Goal: Task Accomplishment & Management: Complete application form

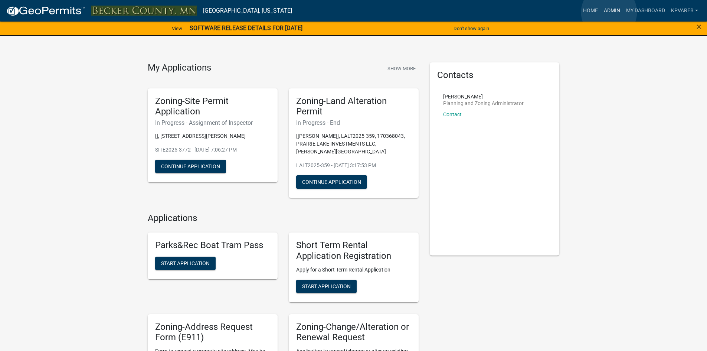
click at [610, 12] on link "Admin" at bounding box center [612, 11] width 22 height 14
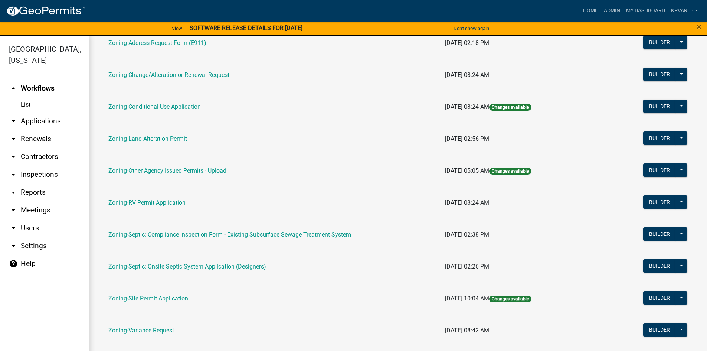
scroll to position [219, 0]
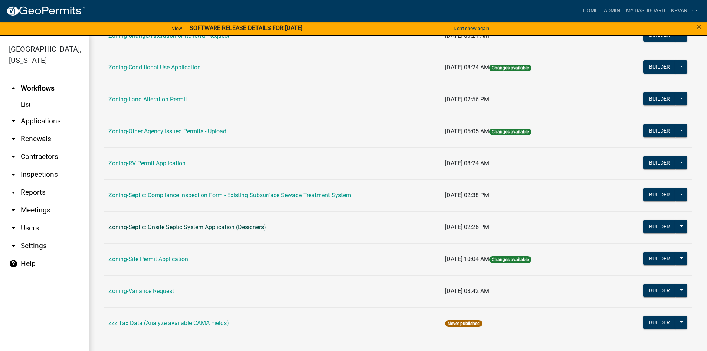
click at [217, 225] on link "Zoning-Septic: Onsite Septic System Application (Designers)" at bounding box center [187, 227] width 158 height 7
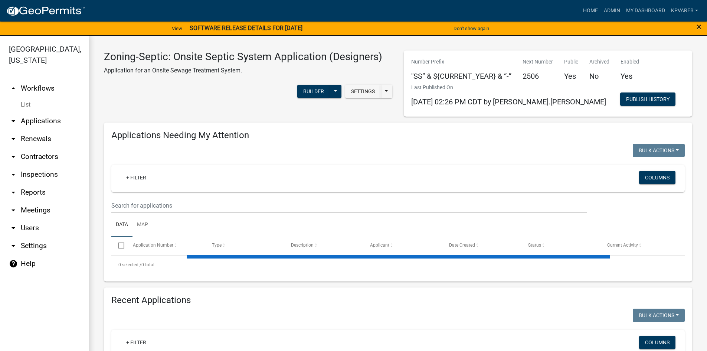
click at [700, 23] on span "×" at bounding box center [699, 27] width 5 height 10
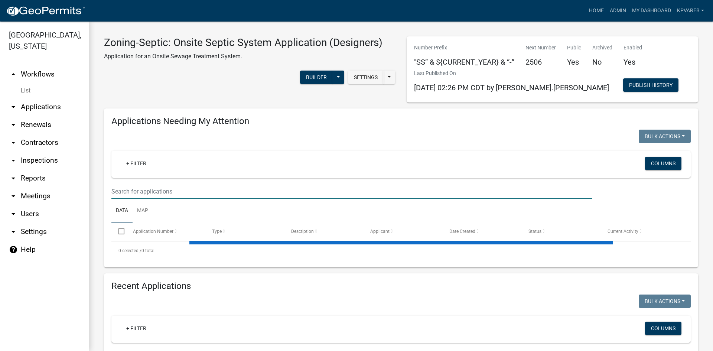
click at [152, 190] on input "text" at bounding box center [351, 191] width 481 height 15
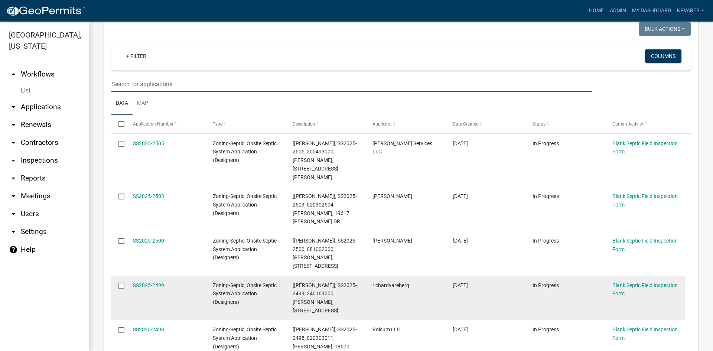
scroll to position [37, 0]
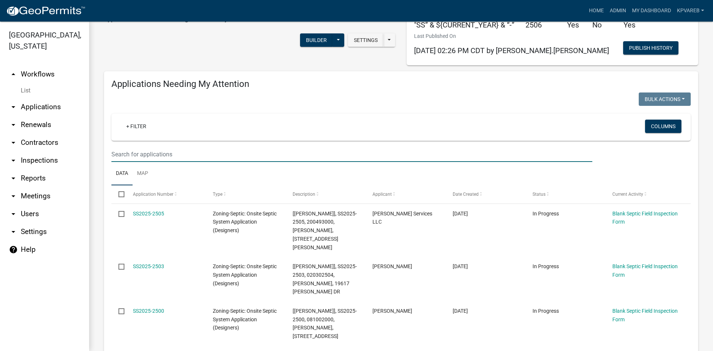
click at [126, 153] on input "text" at bounding box center [351, 154] width 481 height 15
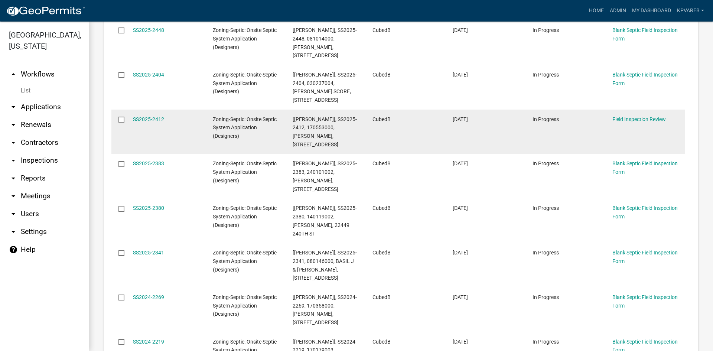
scroll to position [297, 0]
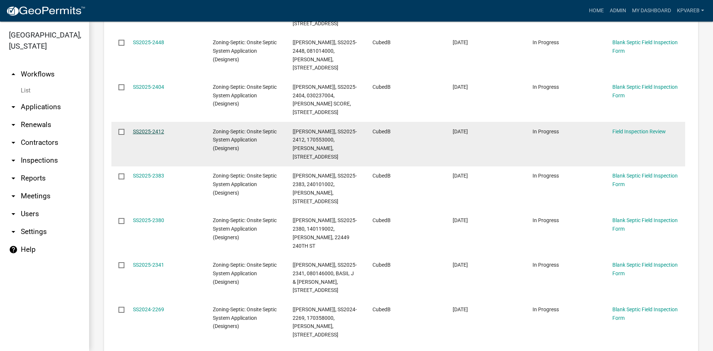
type input "cubed"
click at [149, 128] on link "SS2025-2412" at bounding box center [148, 131] width 31 height 6
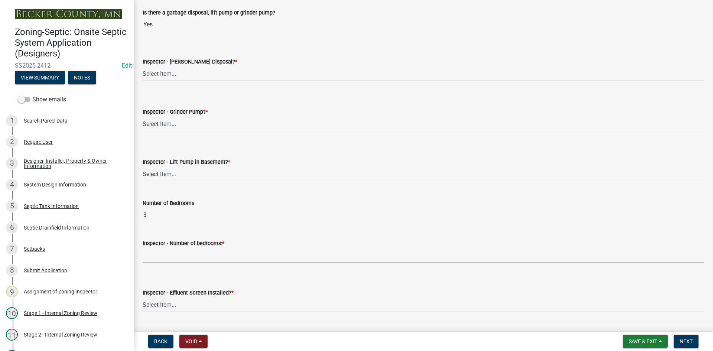
scroll to position [297, 0]
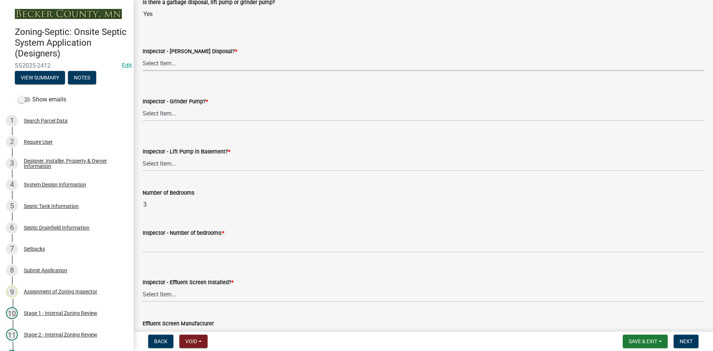
click at [170, 64] on select "Select Item... Yes No" at bounding box center [423, 63] width 561 height 15
click at [143, 56] on select "Select Item... Yes No" at bounding box center [423, 63] width 561 height 15
select select "bf2e51c6-1777-4173-bb81-98d68ab0e499"
click at [157, 118] on select "Select Item... Yes No" at bounding box center [423, 113] width 561 height 15
click at [143, 106] on select "Select Item... Yes No" at bounding box center [423, 113] width 561 height 15
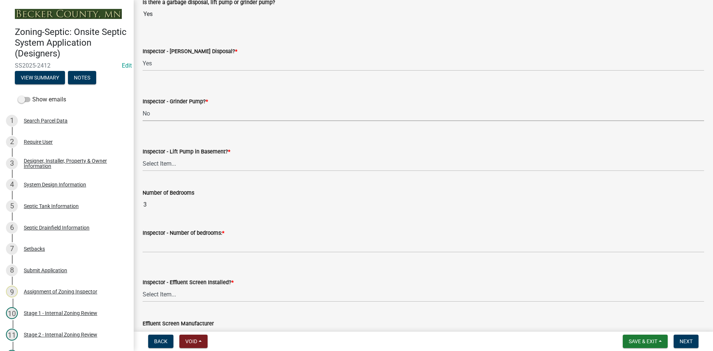
select select "ce8adf61-51ba-42f2-bbc3-7480a098e35e"
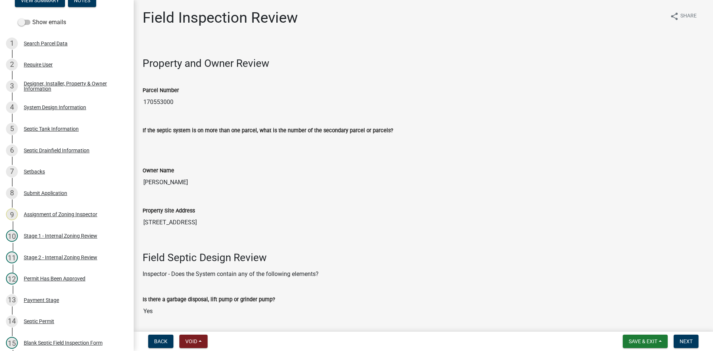
scroll to position [80, 0]
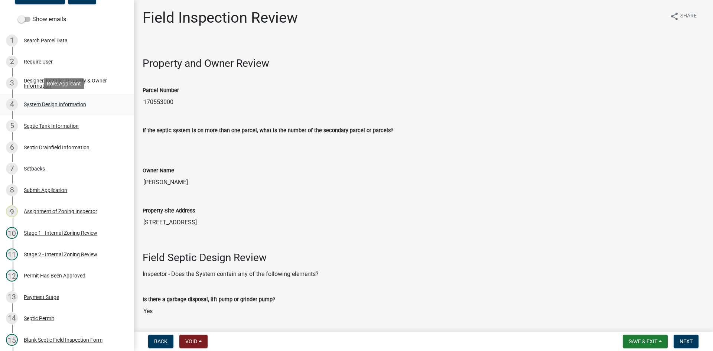
click at [63, 102] on div "System Design Information" at bounding box center [55, 104] width 62 height 5
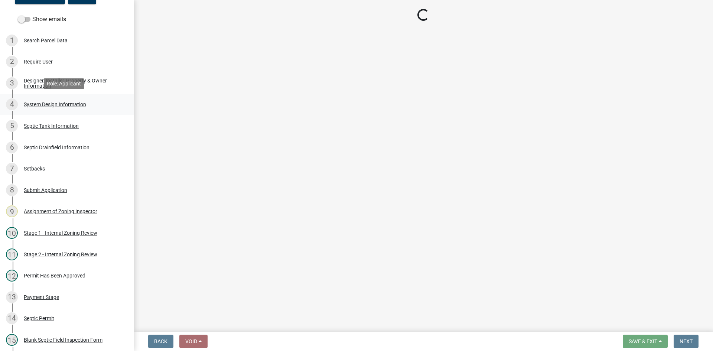
select select "8ba21533-2acf-4cc6-95e5-280e4aabd5a3"
select select "841e6e1b-3a1e-4ec6-be41-af079aae60a3"
select select "011fbff4-a41d-4a75-9bd8-71c7e6c69e0d"
select select "85fdfef2-2683-4311-b5d5-5505f6411127"
select select "1002d2f5-04ee-41f0-9277-2fadb170a736"
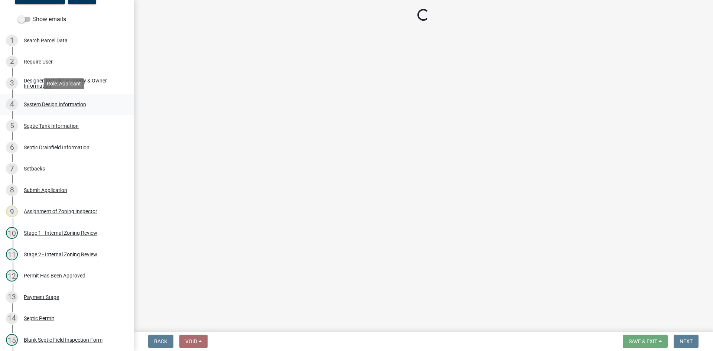
select select "ef698bf5-6172-44c1-9ffb-522c07469aed"
select select "384fc250-a67e-4e5e-a6e0-19116deb63e7"
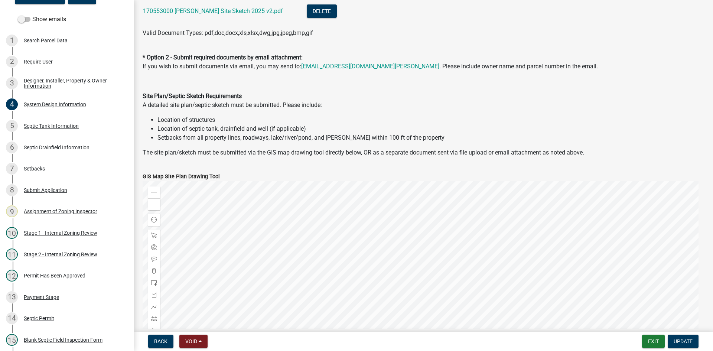
scroll to position [297, 0]
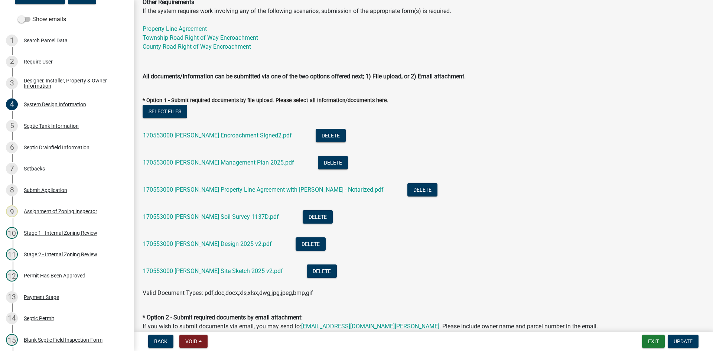
click at [208, 131] on div "170553000 Lee Encroachment Signed2.pdf" at bounding box center [223, 136] width 161 height 15
click at [211, 137] on link "170553000 Lee Encroachment Signed2.pdf" at bounding box center [217, 135] width 149 height 7
click at [226, 160] on link "170553000 Lee Management Plan 2025.pdf" at bounding box center [218, 162] width 151 height 7
click at [200, 189] on link "170553000 Lee Property Line Agreement with Narum - Notarized.pdf" at bounding box center [263, 189] width 241 height 7
click at [198, 217] on link "170553000 Lee Soil Survey 1137D.pdf" at bounding box center [211, 216] width 136 height 7
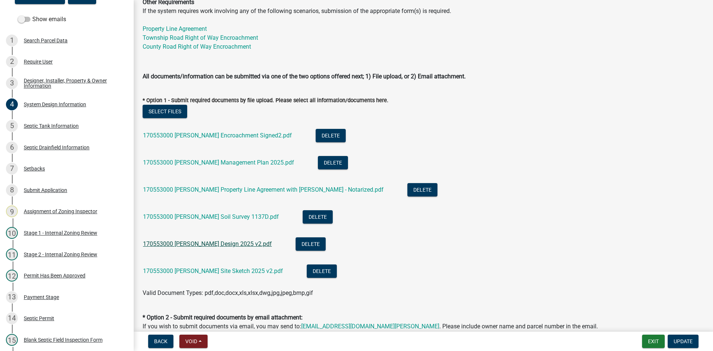
click at [183, 242] on link "170553000 Lee Design 2025 v2.pdf" at bounding box center [207, 243] width 129 height 7
click at [196, 269] on link "170553000 Lee Site Sketch 2025 v2.pdf" at bounding box center [213, 270] width 140 height 7
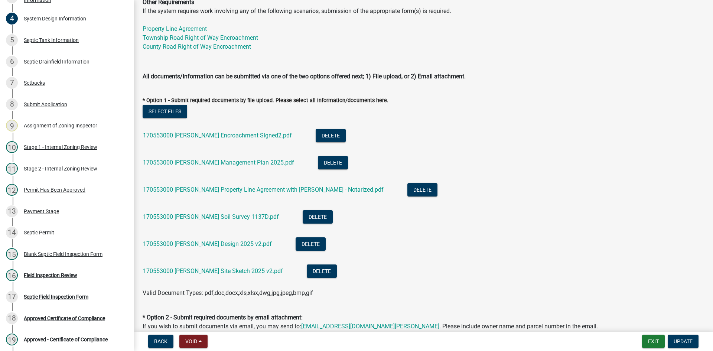
scroll to position [192, 0]
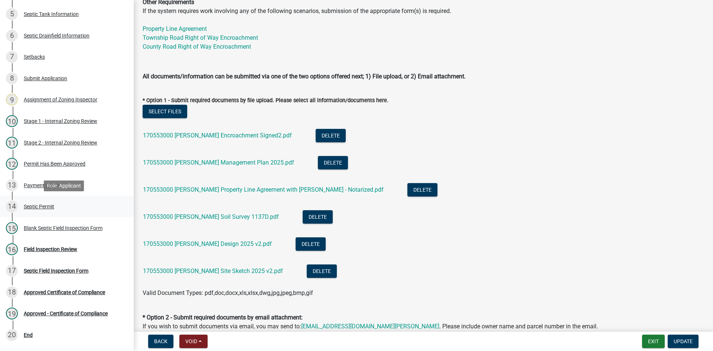
click at [42, 204] on div "Septic Permit" at bounding box center [39, 206] width 30 height 5
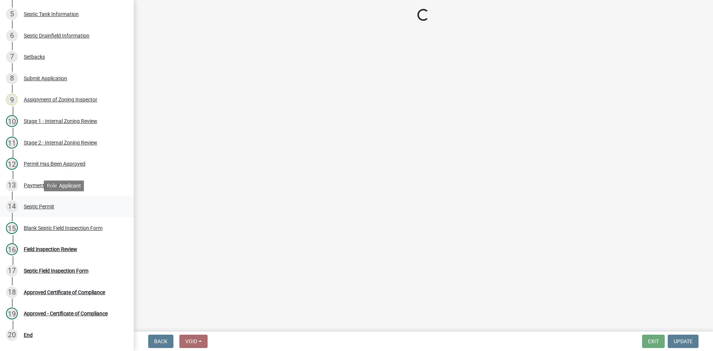
scroll to position [0, 0]
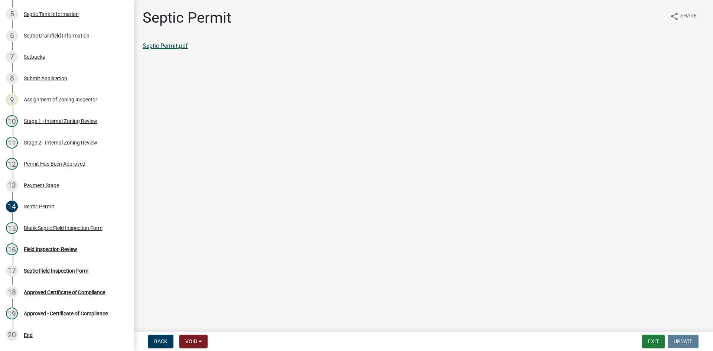
click at [163, 47] on link "Septic Permit.pdf" at bounding box center [165, 45] width 45 height 7
click at [61, 228] on div "Blank Septic Field Inspection Form" at bounding box center [63, 227] width 79 height 5
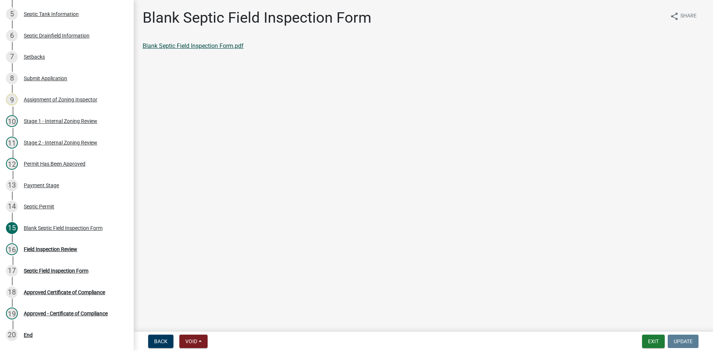
click at [221, 47] on link "Blank Septic Field Inspection Form.pdf" at bounding box center [193, 45] width 101 height 7
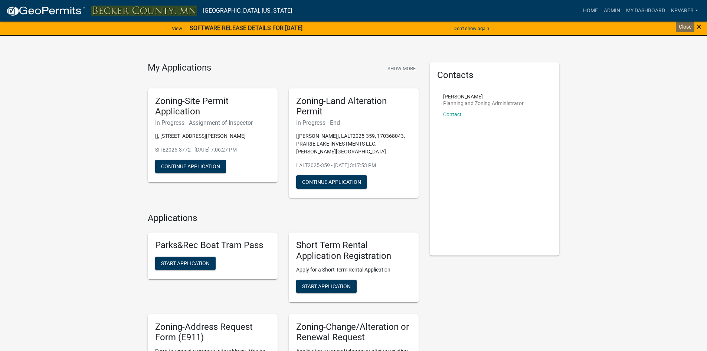
click at [700, 27] on span "×" at bounding box center [699, 27] width 5 height 10
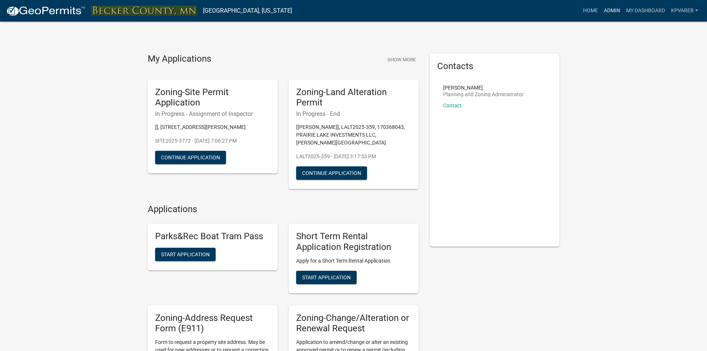
click at [612, 10] on link "Admin" at bounding box center [612, 11] width 22 height 14
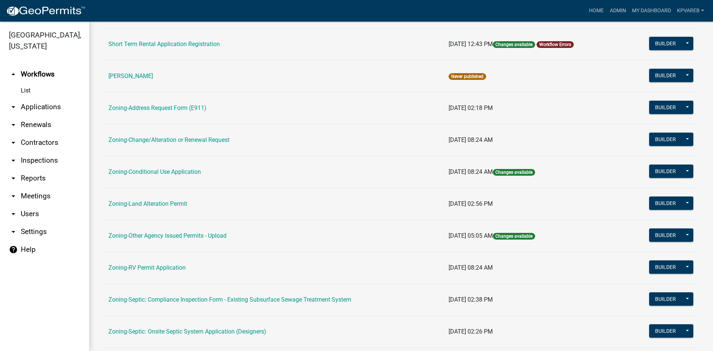
scroll to position [213, 0]
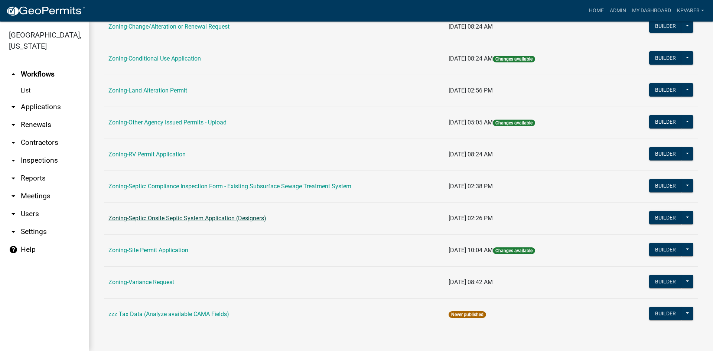
click at [212, 216] on link "Zoning-Septic: Onsite Septic System Application (Designers)" at bounding box center [187, 218] width 158 height 7
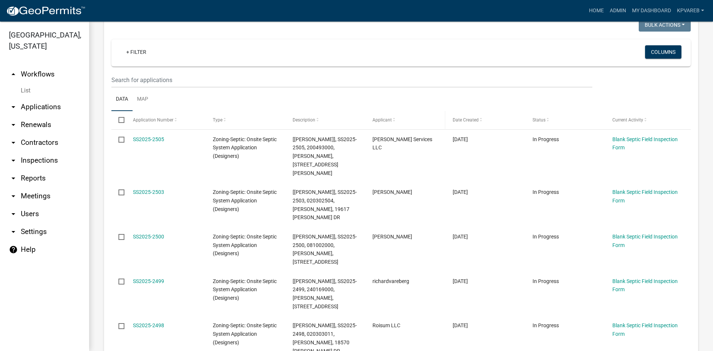
scroll to position [149, 0]
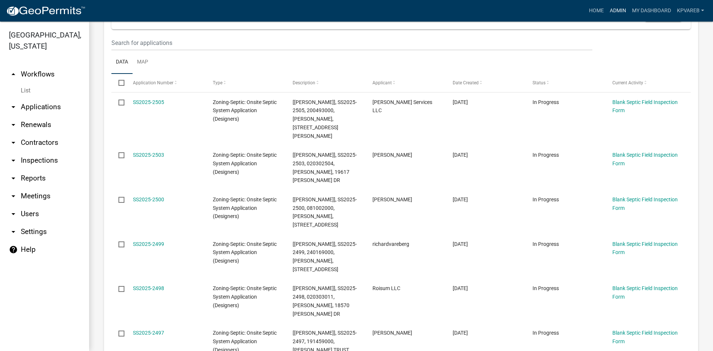
click at [620, 12] on link "Admin" at bounding box center [618, 11] width 22 height 14
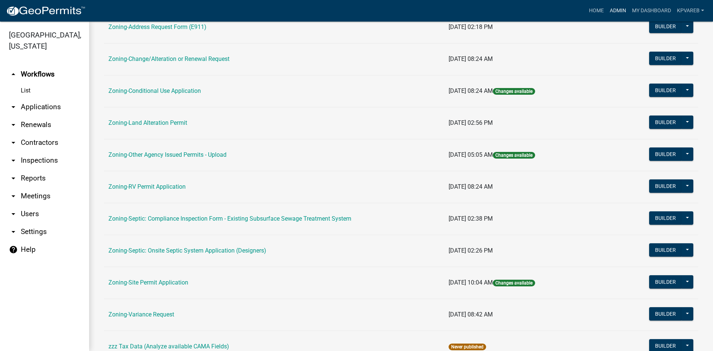
scroll to position [213, 0]
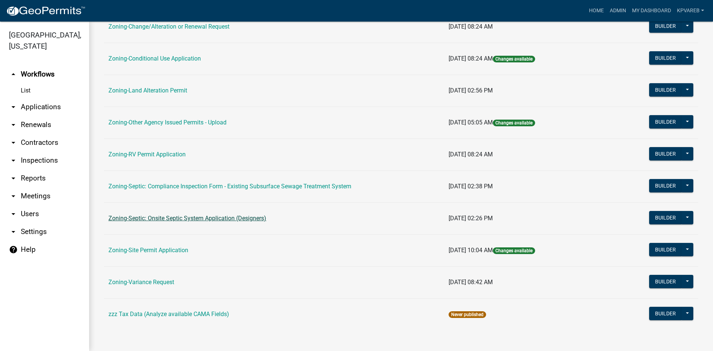
click at [228, 217] on link "Zoning-Septic: Onsite Septic System Application (Designers)" at bounding box center [187, 218] width 158 height 7
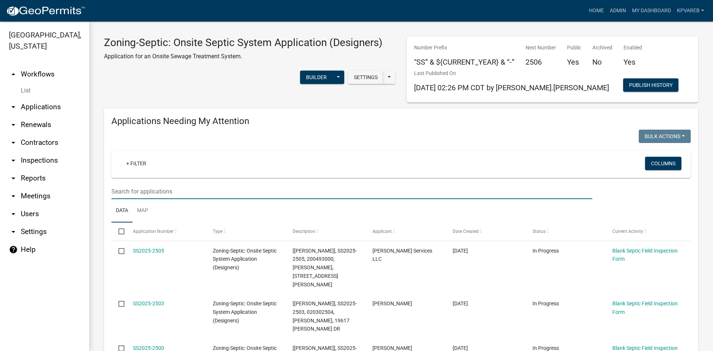
click at [145, 195] on input "text" at bounding box center [351, 191] width 481 height 15
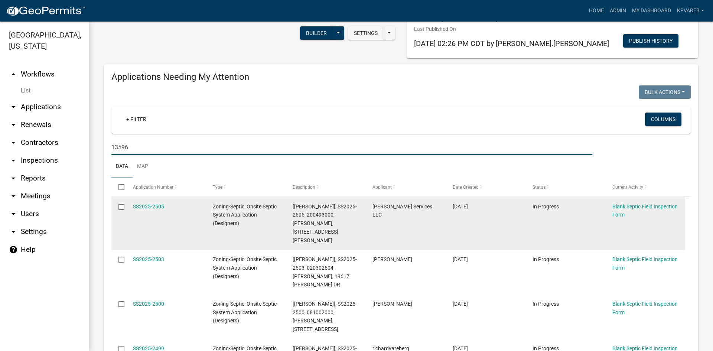
scroll to position [111, 0]
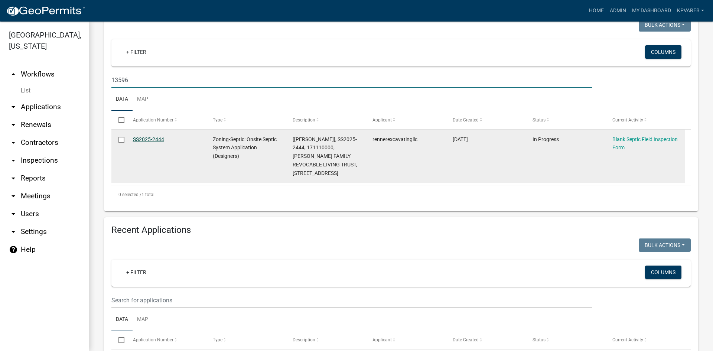
type input "13596"
click at [150, 137] on link "SS2025-2444" at bounding box center [148, 139] width 31 height 6
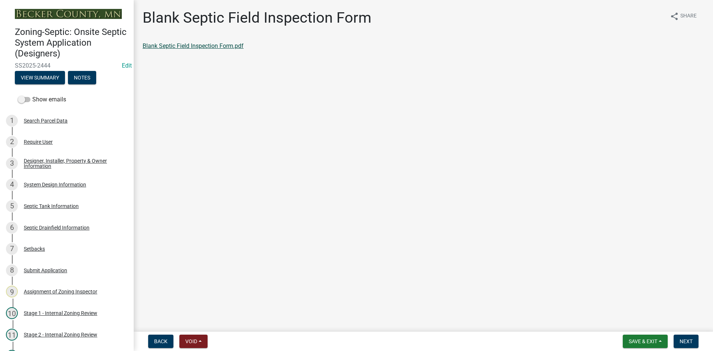
click at [215, 45] on link "Blank Septic Field Inspection Form.pdf" at bounding box center [193, 45] width 101 height 7
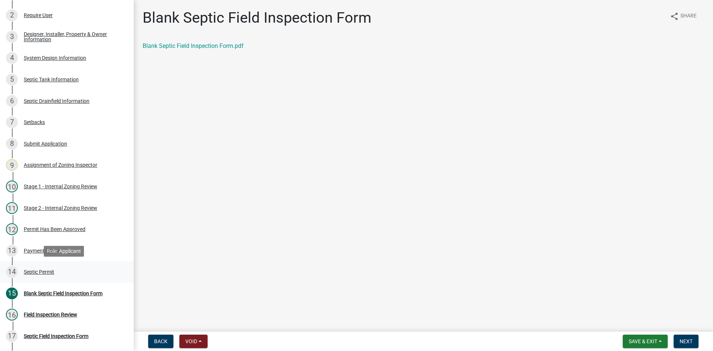
click at [46, 270] on div "Septic Permit" at bounding box center [39, 271] width 30 height 5
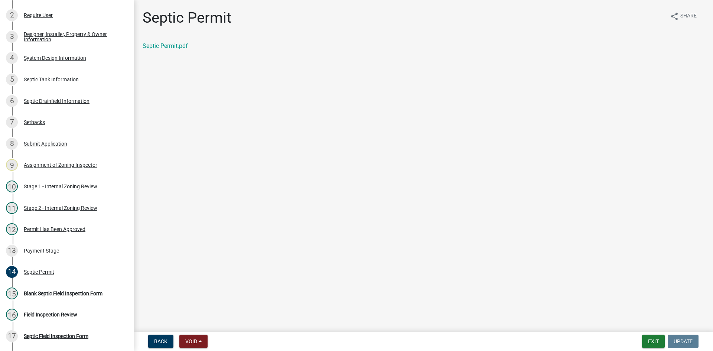
click at [178, 50] on div "Septic Permit.pdf" at bounding box center [423, 46] width 561 height 9
click at [180, 44] on link "Septic Permit.pdf" at bounding box center [165, 45] width 45 height 7
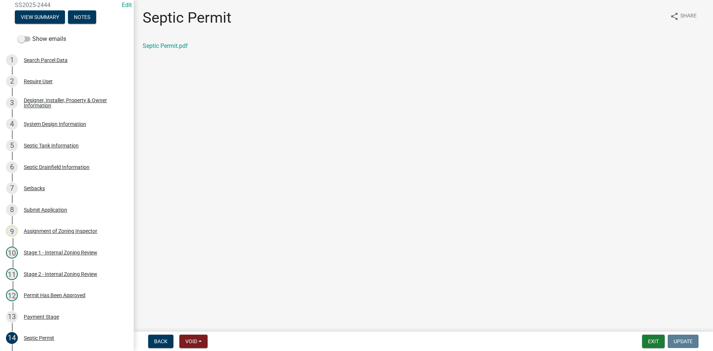
scroll to position [31, 0]
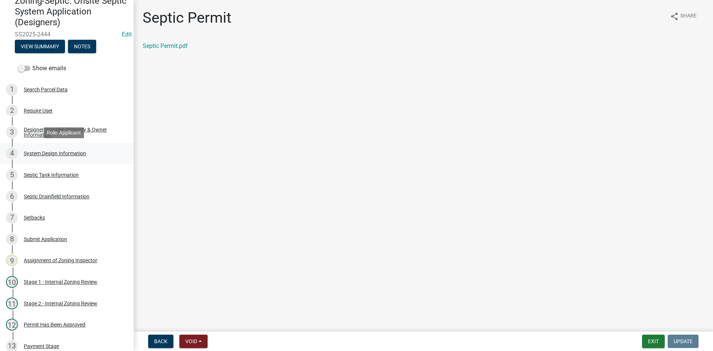
click at [76, 156] on div "System Design Information" at bounding box center [55, 153] width 62 height 5
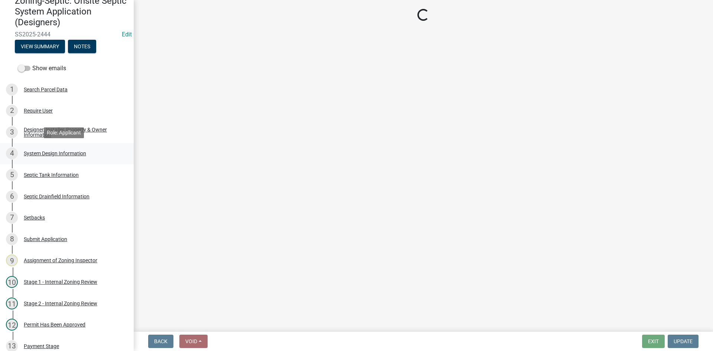
select select "8ba21533-2acf-4cc6-95e5-280e4aabd5a3"
select select "25258e87-3ef9-4f1c-a5f1-75a1d463abfb"
select select "011fbff4-a41d-4a75-9bd8-71c7e6c69e0d"
select select "85fdfef2-2683-4311-b5d5-5505f6411127"
select select "1002d2f5-04ee-41f0-9277-2fadb170a736"
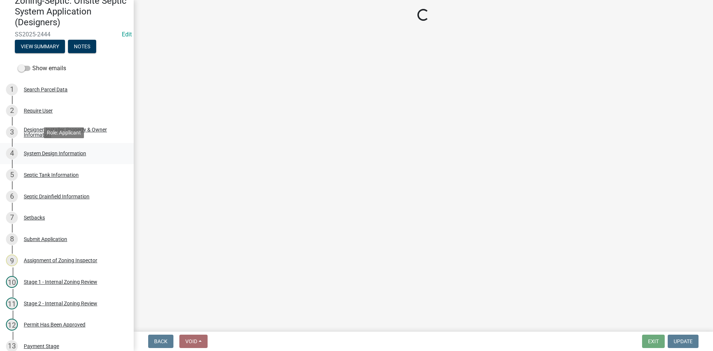
select select "ef698bf5-6172-44c1-9ffb-522c07469aed"
select select "384fc250-a67e-4e5e-a6e0-19116deb63e7"
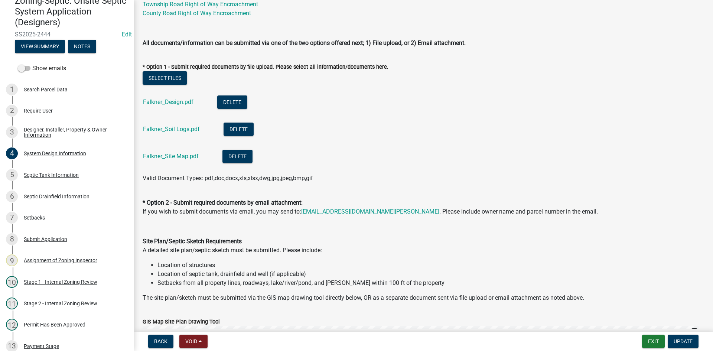
scroll to position [334, 0]
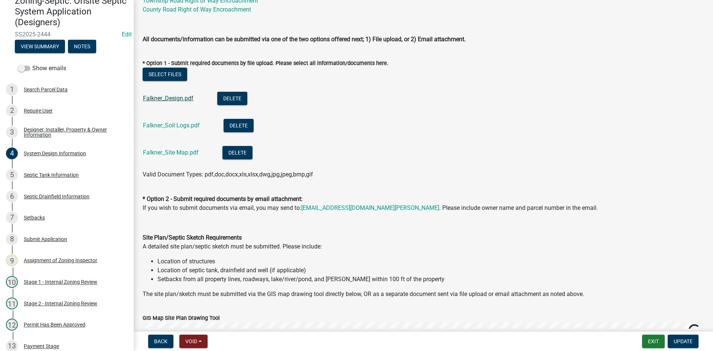
click at [172, 100] on link "Falkner_Design.pdf" at bounding box center [168, 98] width 50 height 7
click at [176, 126] on link "Falkner_Soil Logs.pdf" at bounding box center [171, 125] width 57 height 7
click at [175, 128] on link "Falkner_Soil Logs.pdf" at bounding box center [171, 125] width 57 height 7
click at [162, 146] on div "Falkner_Site Map.pdf" at bounding box center [177, 153] width 68 height 15
click at [167, 157] on div "Falkner_Site Map.pdf" at bounding box center [177, 153] width 68 height 15
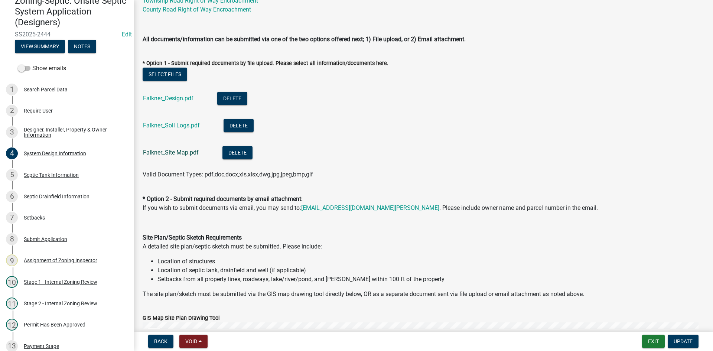
click at [172, 151] on link "Falkner_Site Map.pdf" at bounding box center [171, 152] width 56 height 7
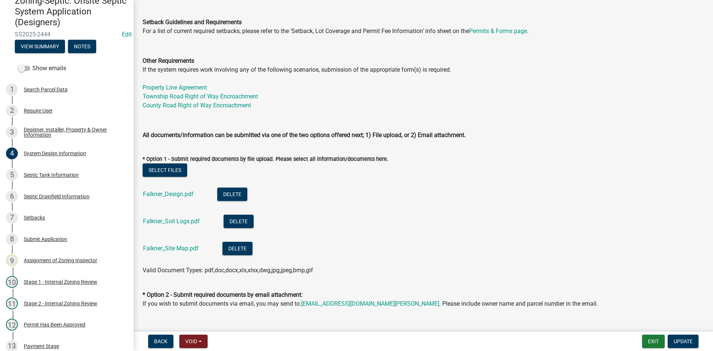
scroll to position [186, 0]
